Goal: Check status: Check status

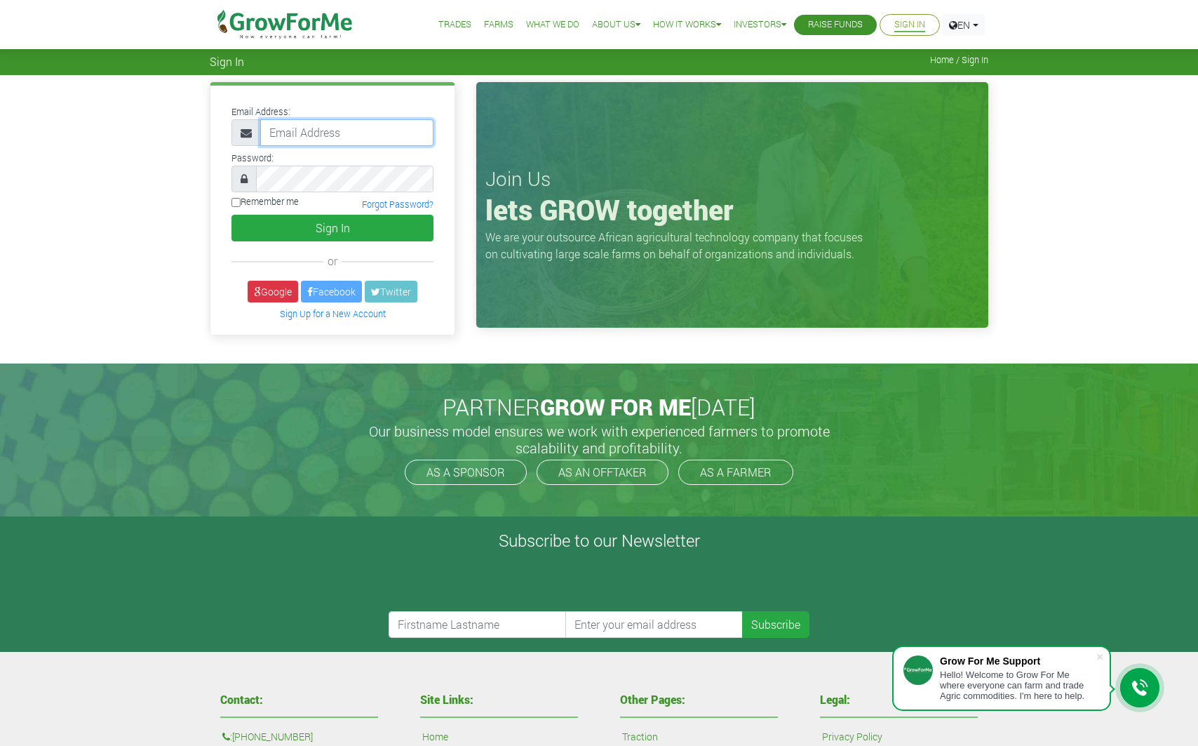
click at [318, 132] on input "email" at bounding box center [346, 132] width 173 height 27
type input "Sebastian.stopper@cosmiel.com"
click at [299, 231] on button "Sign In" at bounding box center [332, 228] width 202 height 27
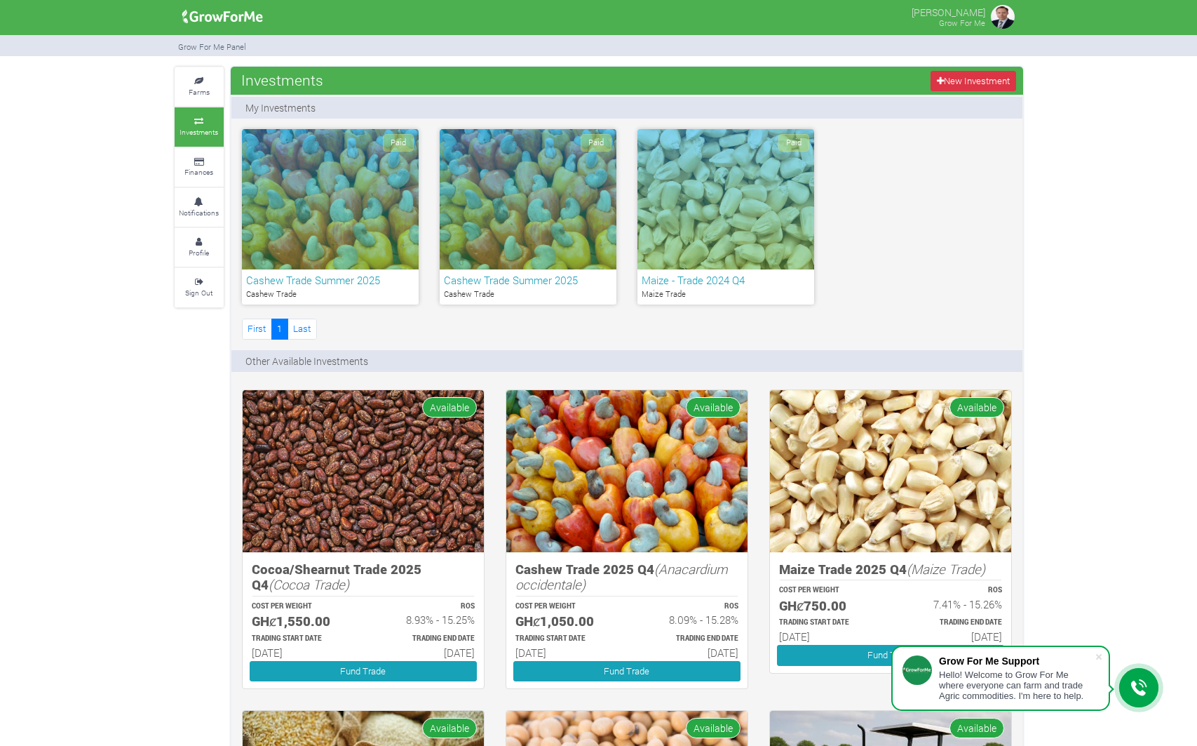
click at [339, 276] on h6 "Cashew Trade Summer 2025" at bounding box center [330, 280] width 168 height 13
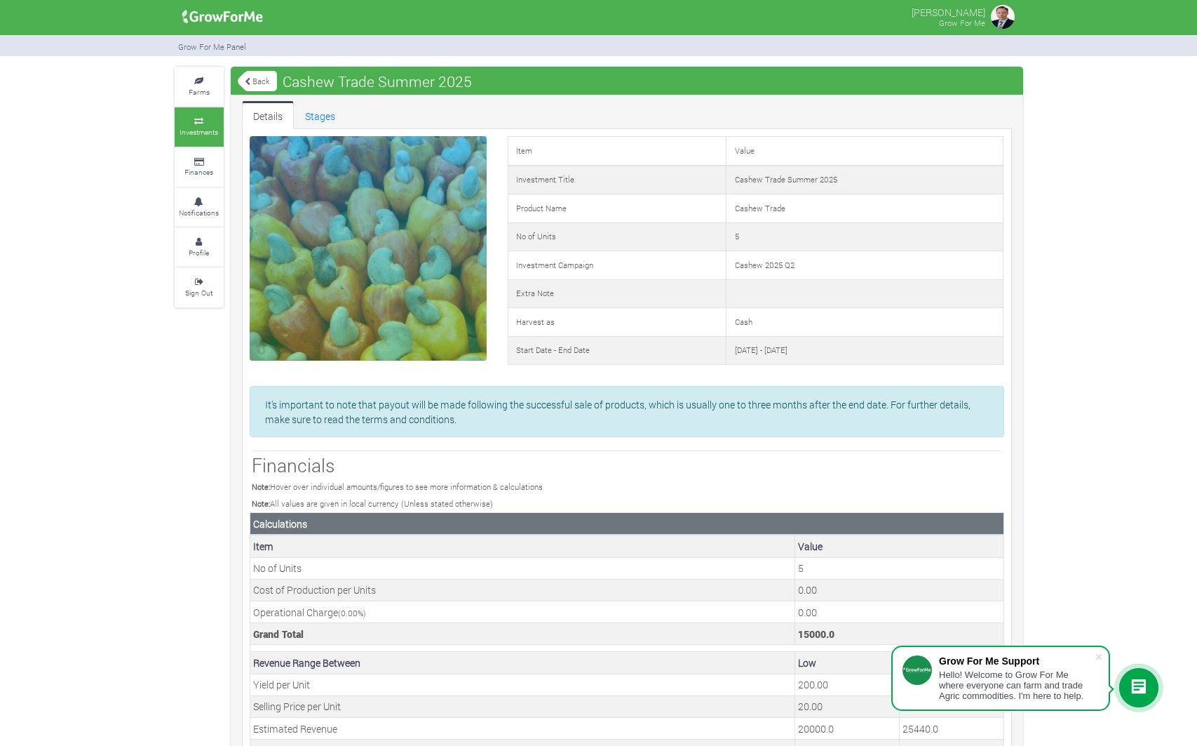
click at [255, 79] on link "Back" at bounding box center [257, 80] width 39 height 23
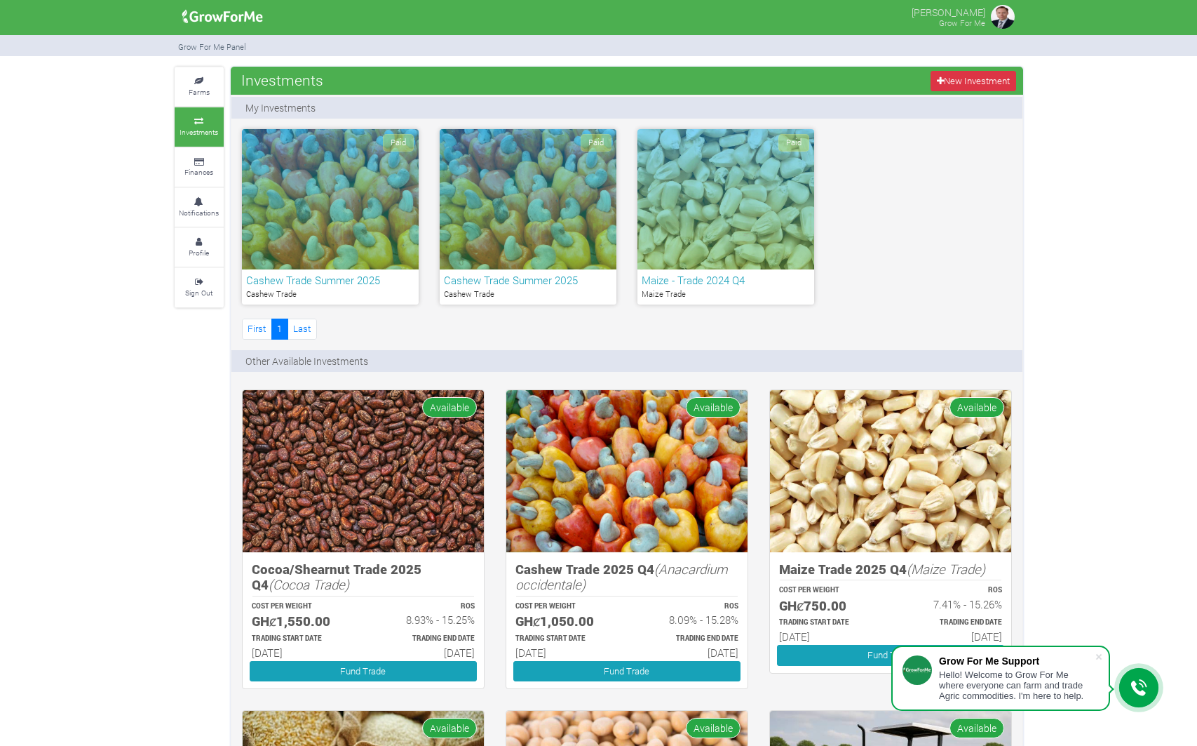
click at [478, 280] on h6 "Cashew Trade Summer 2025" at bounding box center [528, 280] width 168 height 13
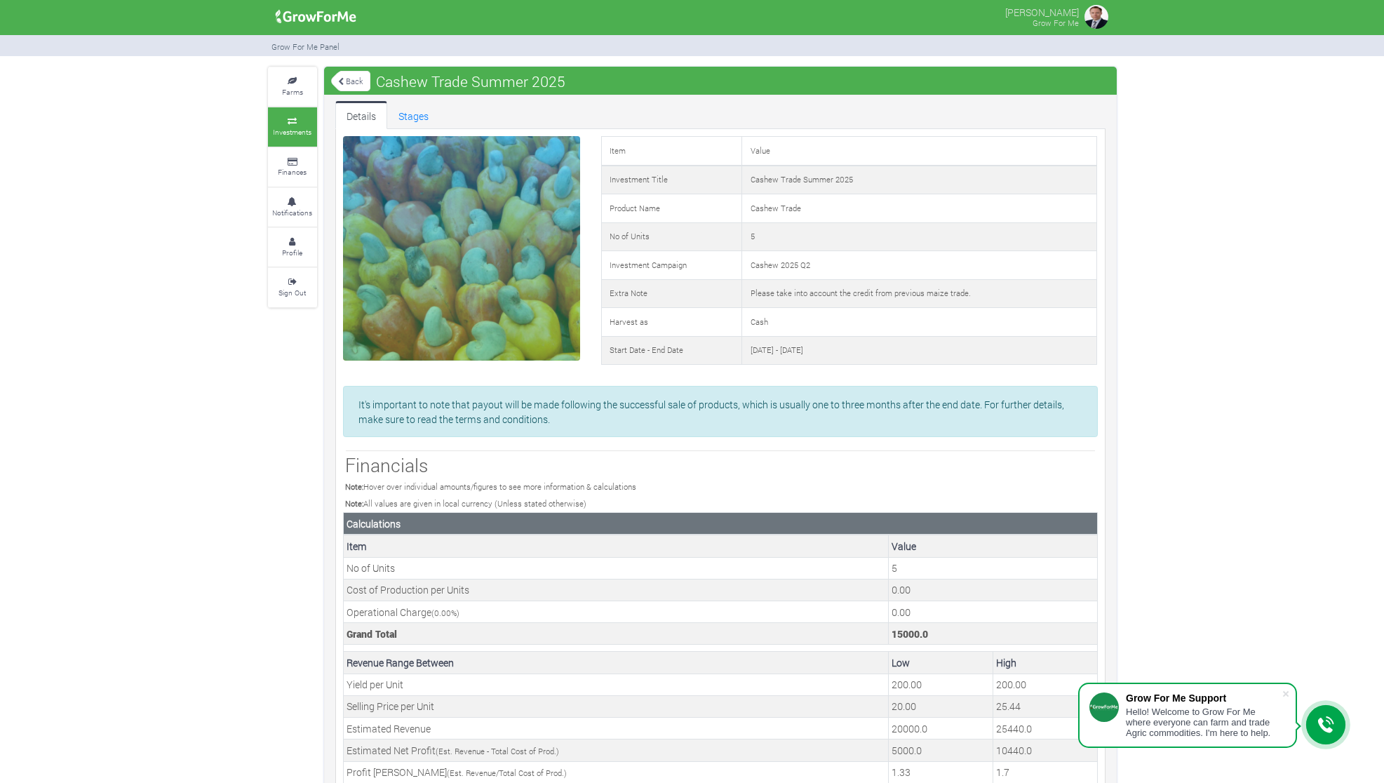
click at [347, 79] on link "Back" at bounding box center [350, 80] width 39 height 23
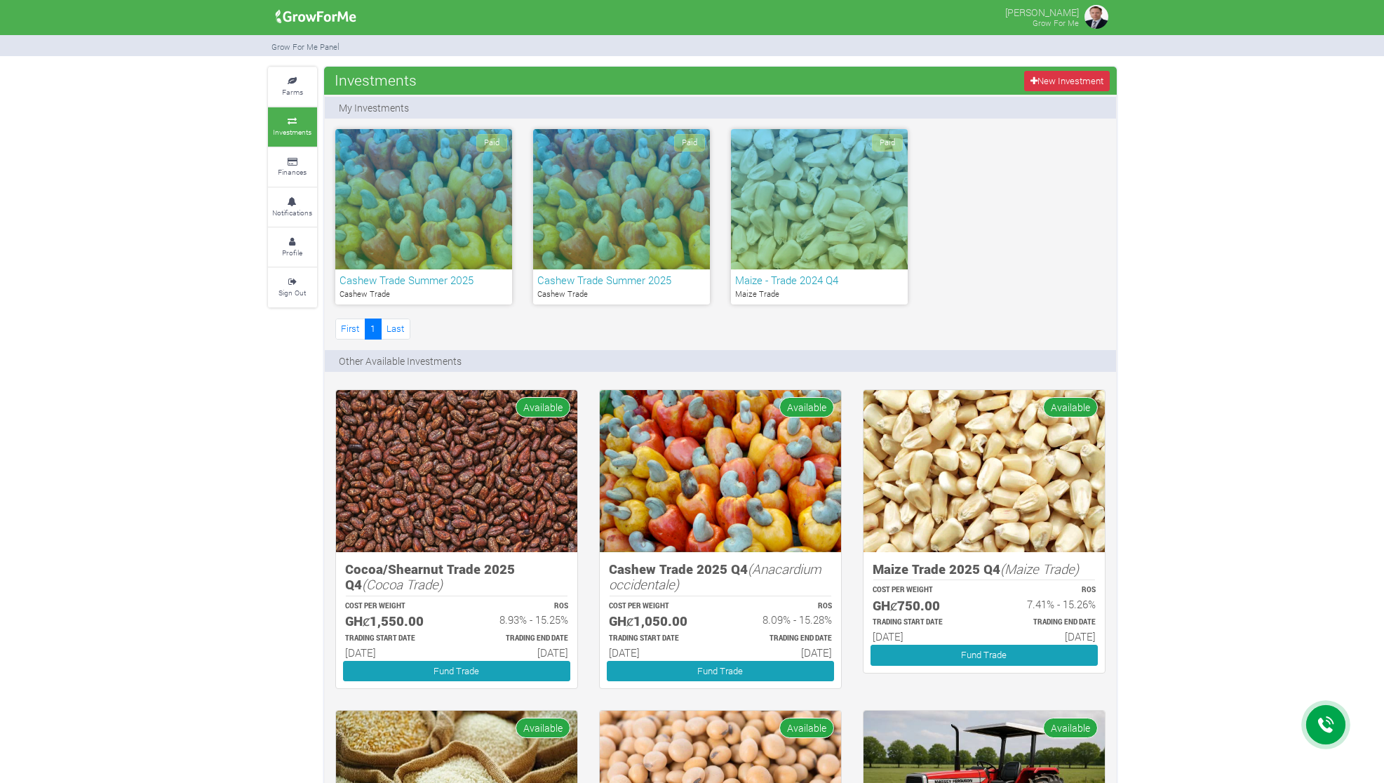
click at [444, 286] on h6 "Cashew Trade Summer 2025" at bounding box center [423, 280] width 168 height 13
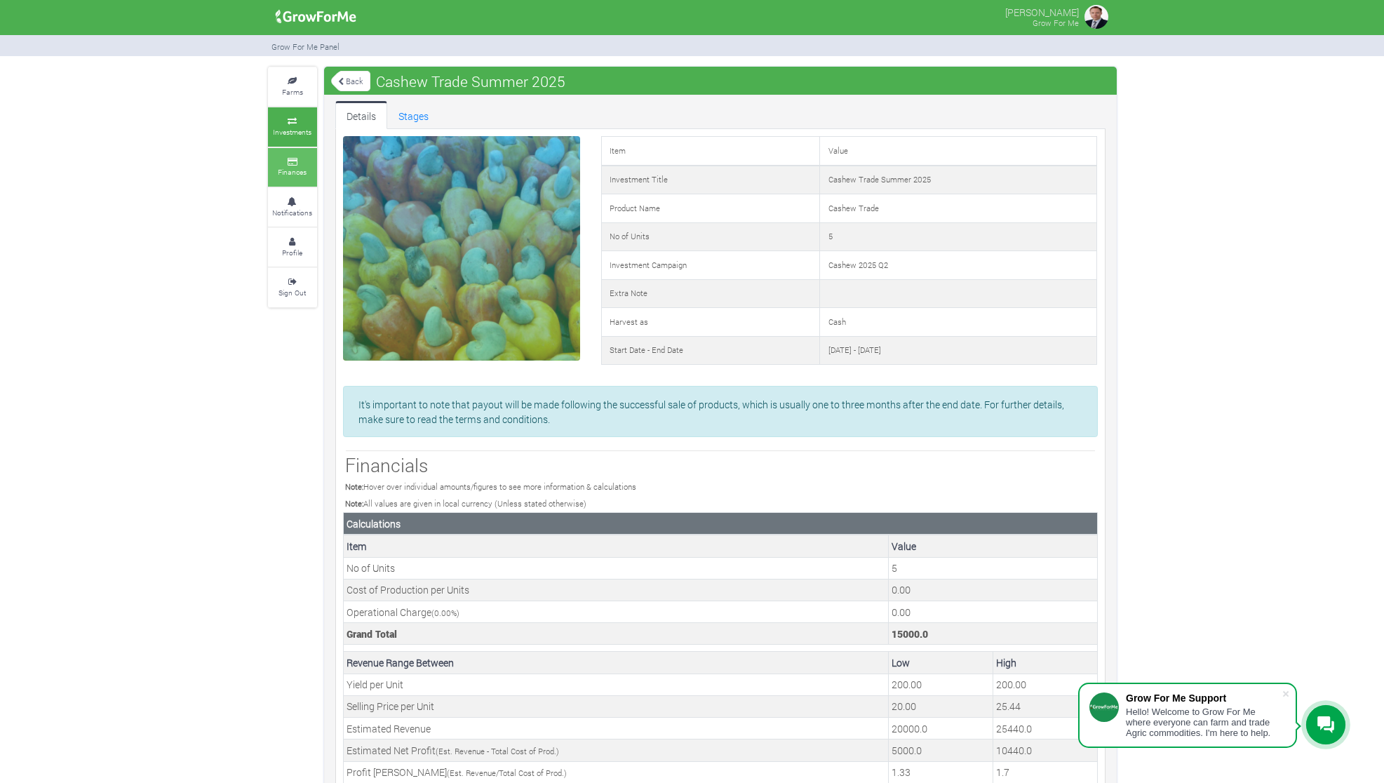
click at [294, 177] on link "Finances" at bounding box center [292, 167] width 49 height 39
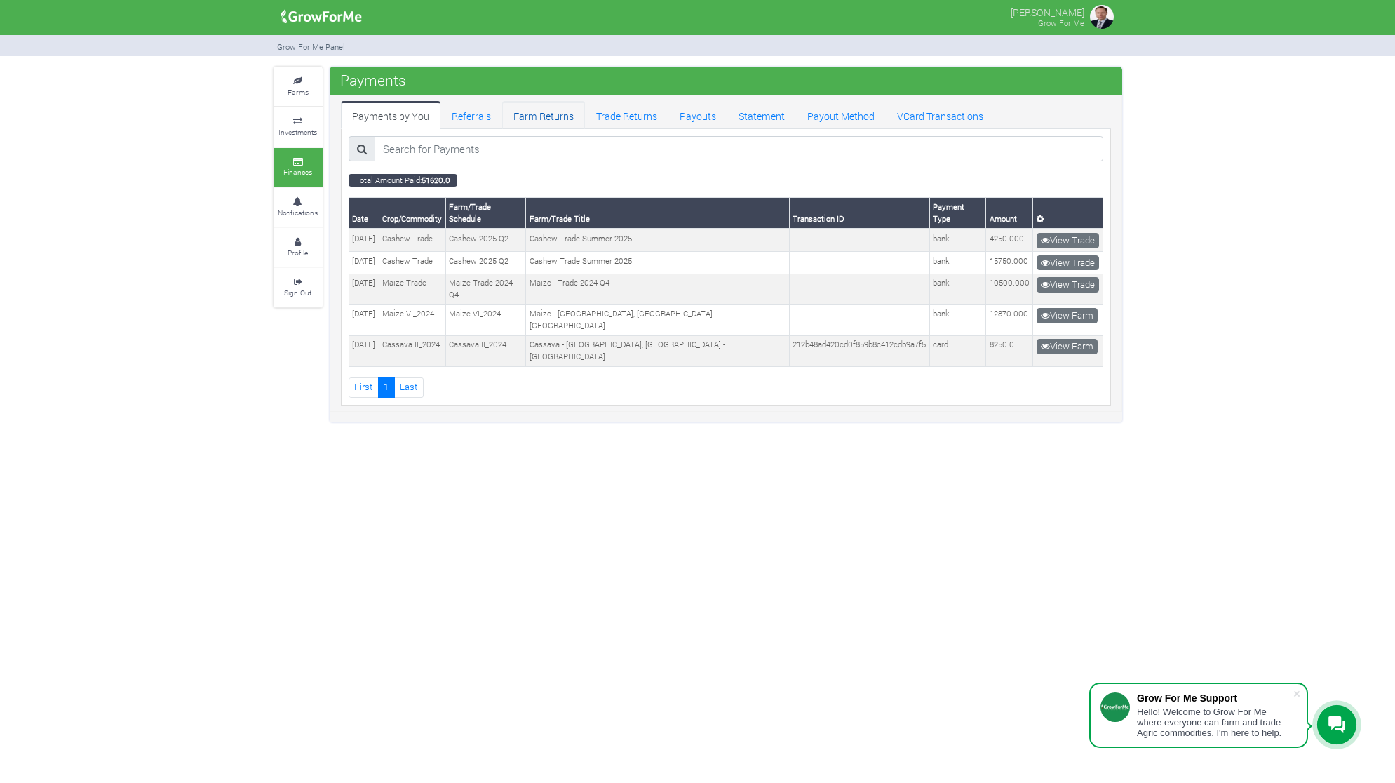
click at [542, 114] on link "Farm Returns" at bounding box center [543, 115] width 83 height 28
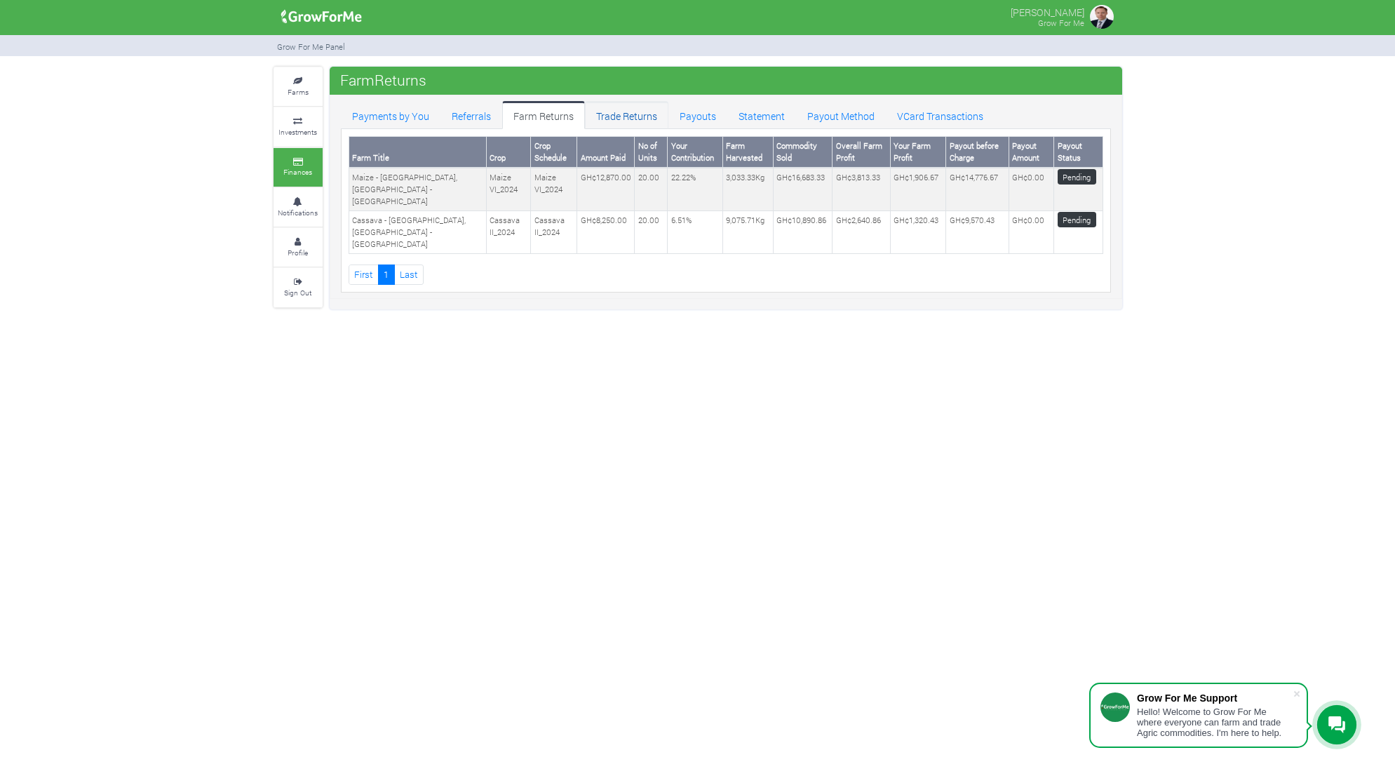
click at [616, 119] on link "Trade Returns" at bounding box center [626, 115] width 83 height 28
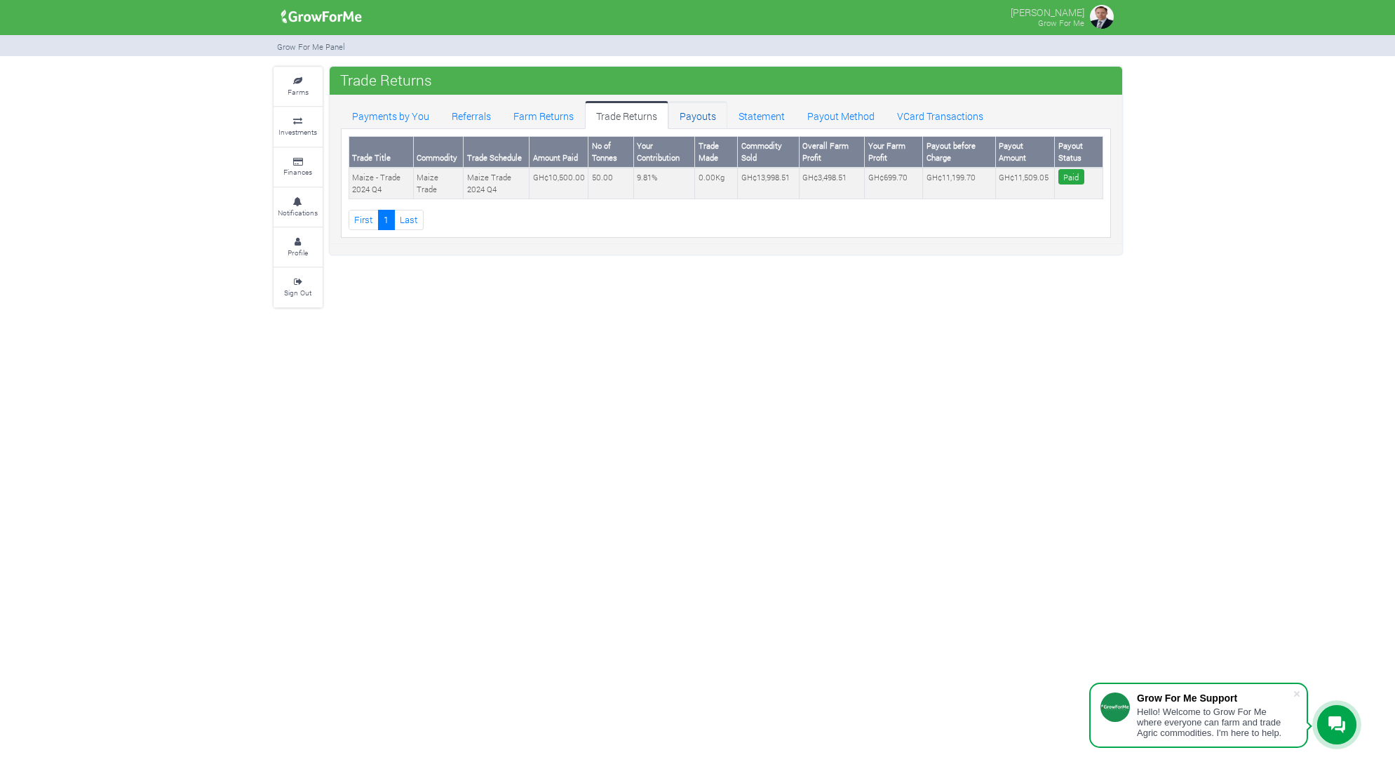
click at [693, 112] on link "Payouts" at bounding box center [697, 115] width 59 height 28
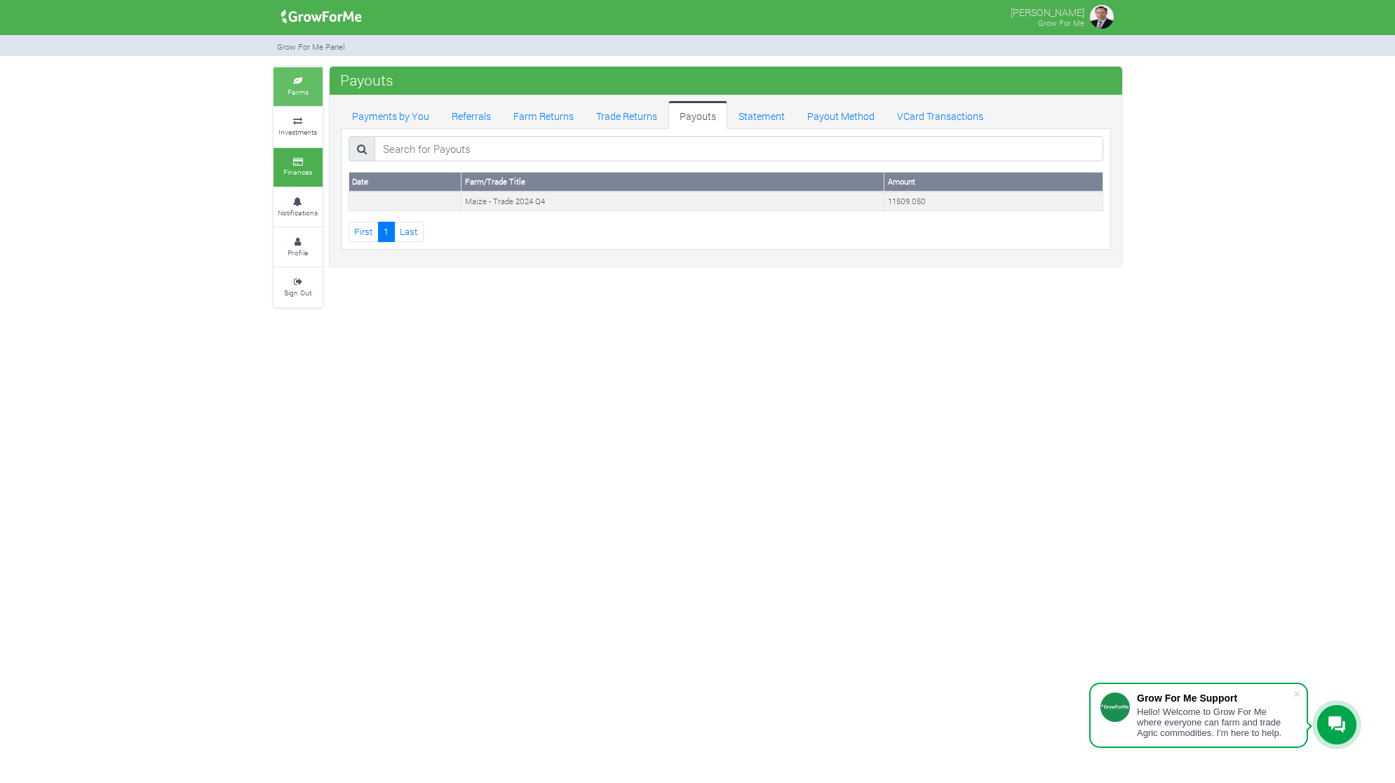
click at [300, 96] on small "Farms" at bounding box center [298, 92] width 21 height 10
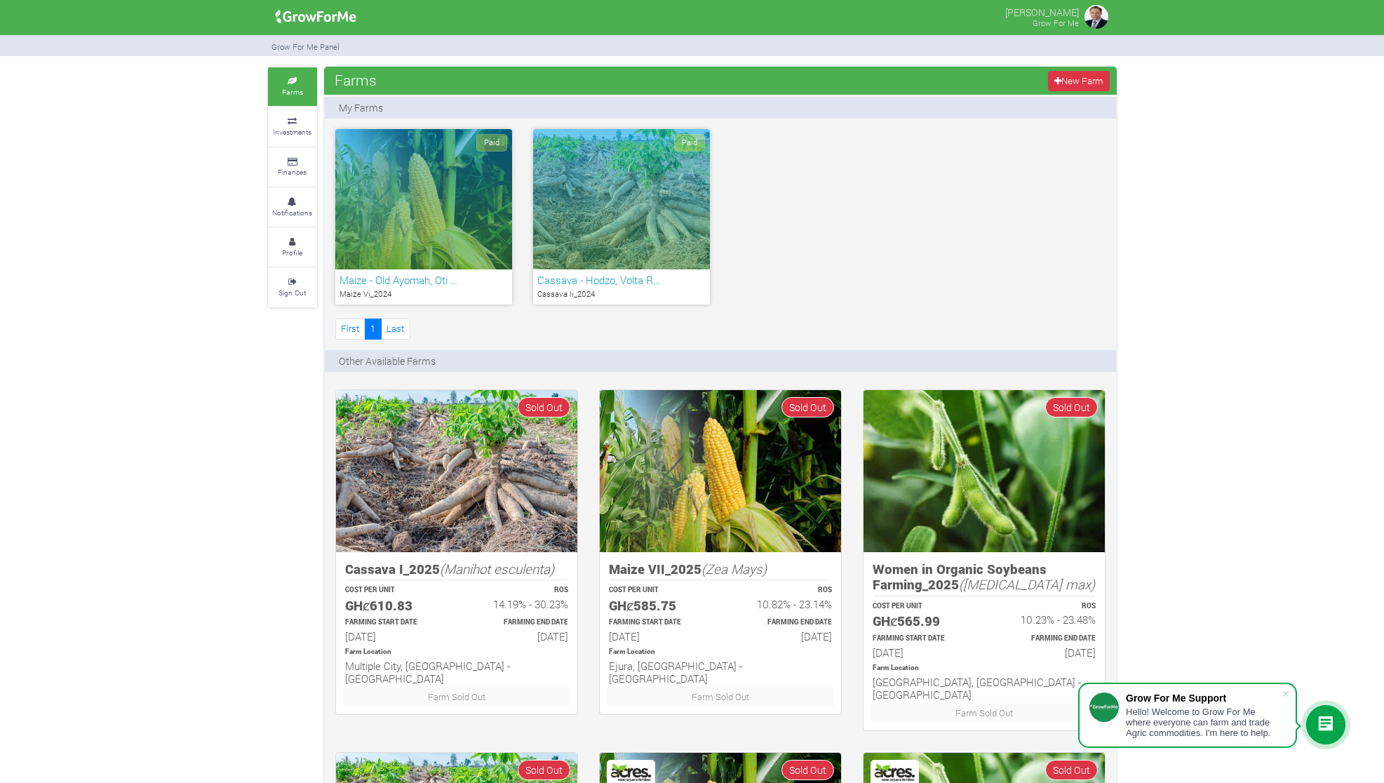
click at [442, 264] on div "Paid" at bounding box center [423, 199] width 177 height 140
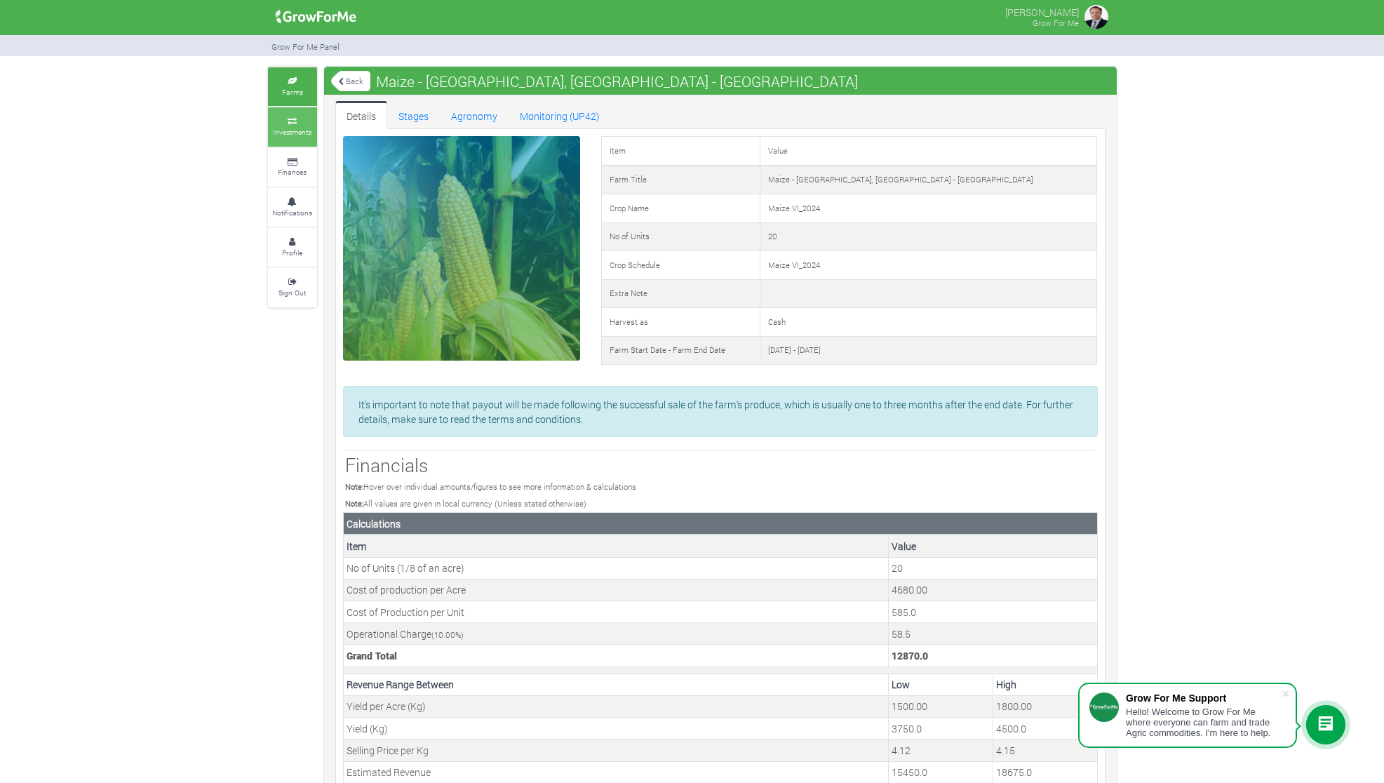
click at [288, 128] on small "Investments" at bounding box center [292, 132] width 39 height 10
